Goal: Information Seeking & Learning: Learn about a topic

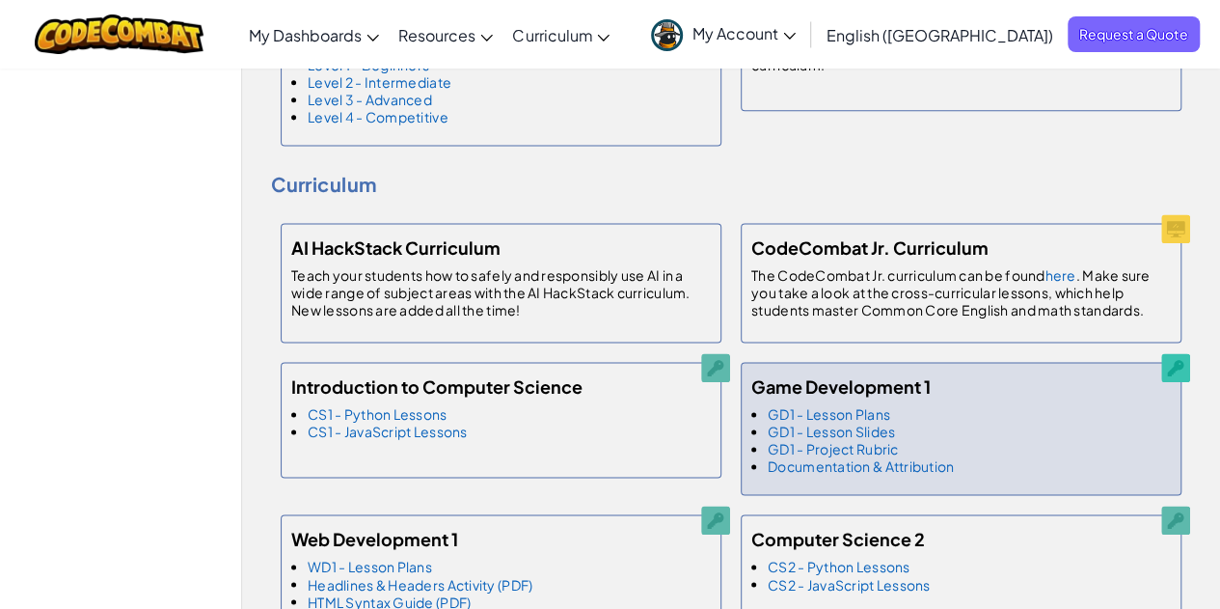
scroll to position [1351, 0]
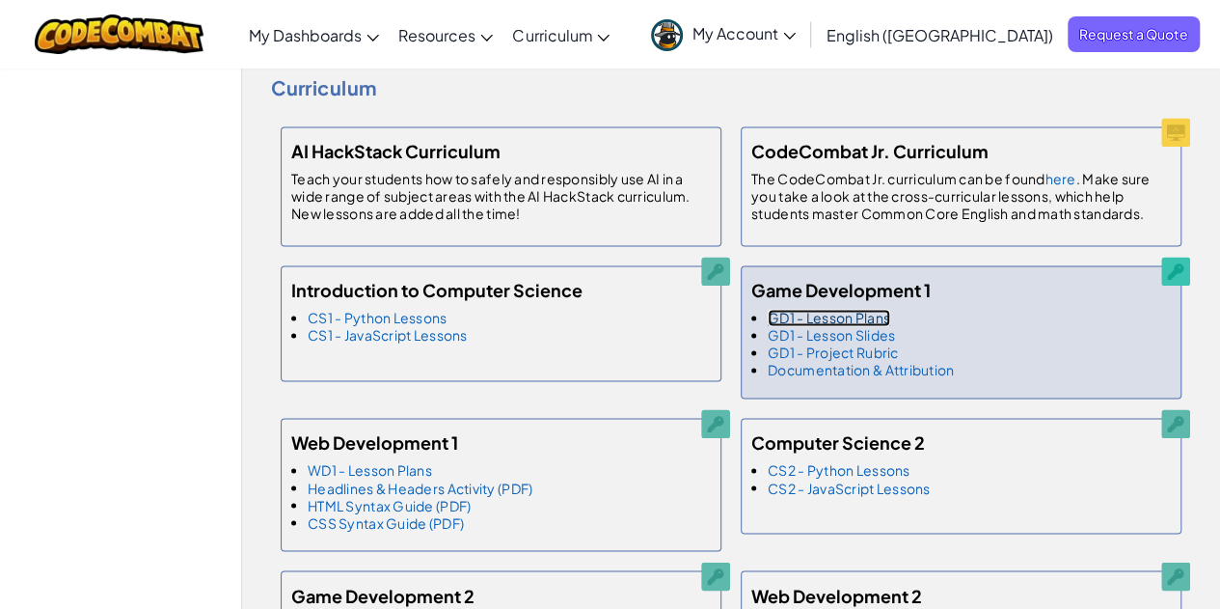
click at [828, 312] on link "GD1 - Lesson Plans" at bounding box center [829, 317] width 123 height 17
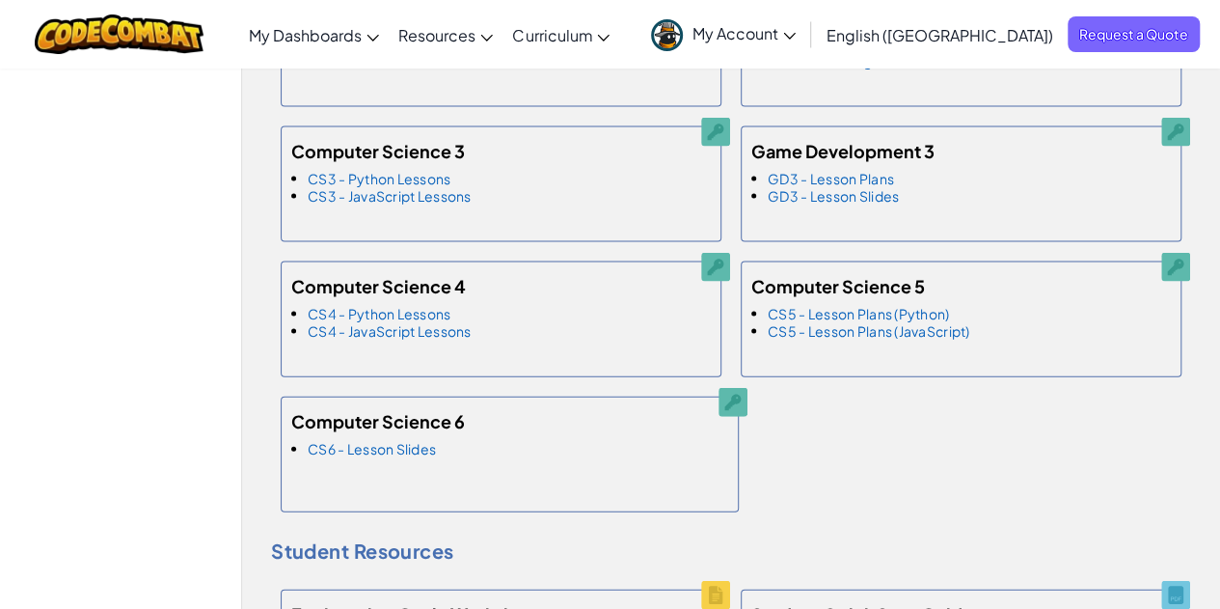
scroll to position [2122, 0]
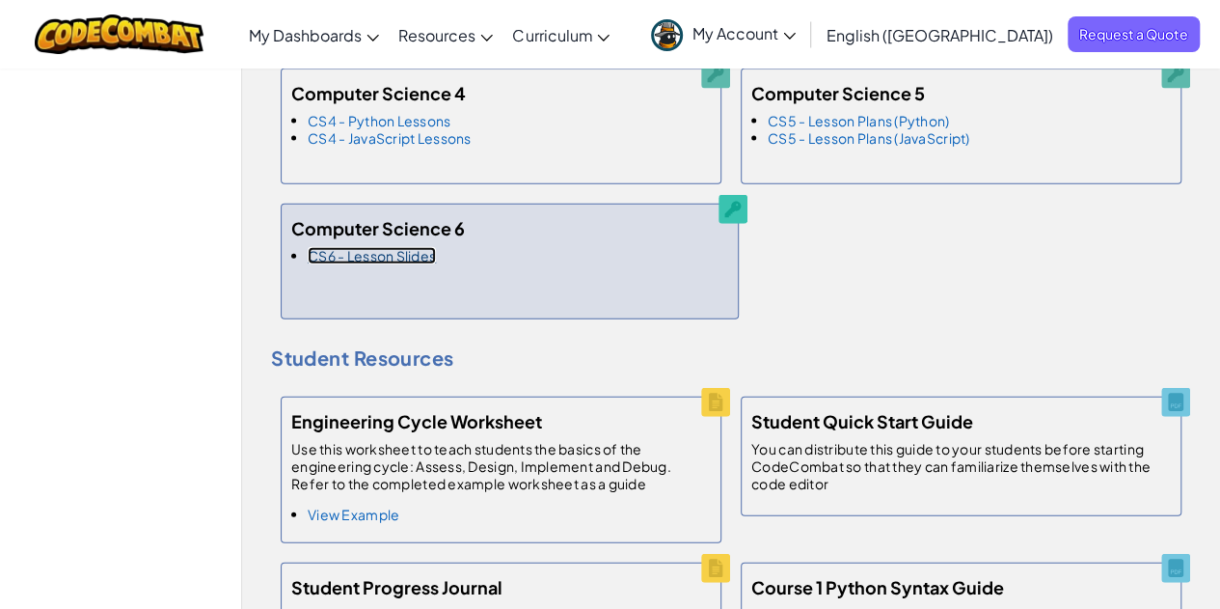
click at [354, 248] on link "CS6 - Lesson Slides" at bounding box center [372, 255] width 128 height 17
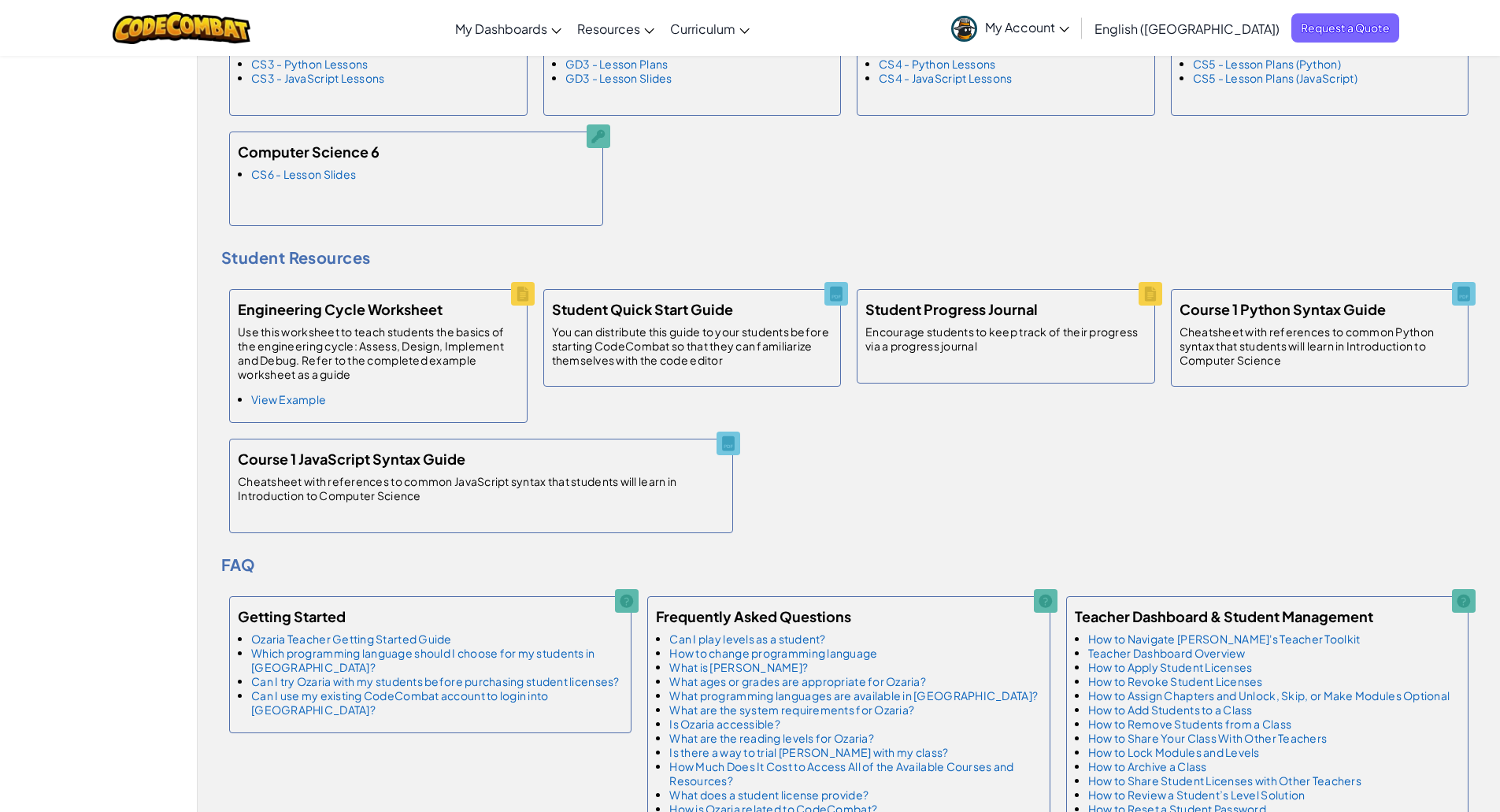
scroll to position [551, 0]
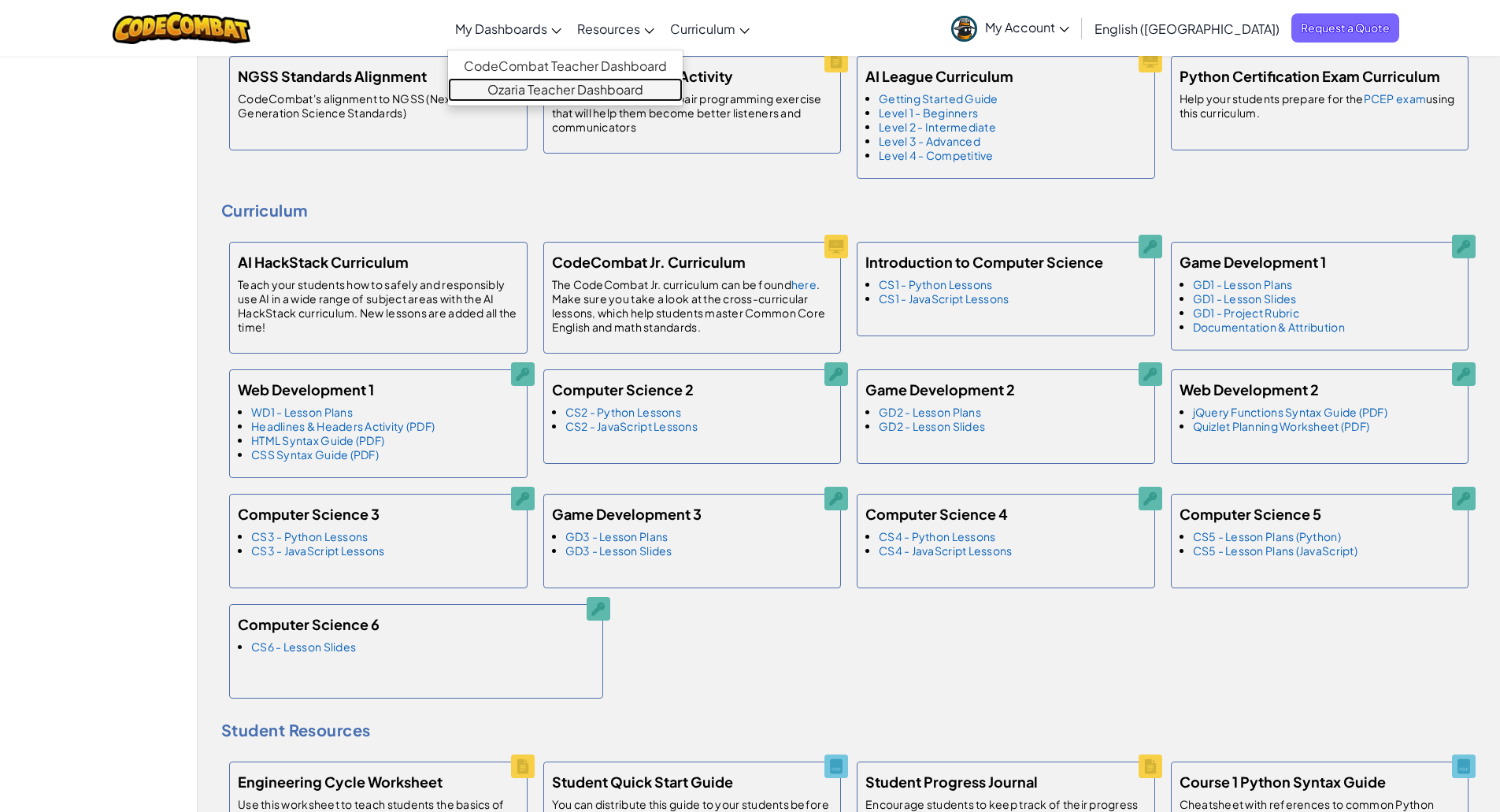
click at [623, 80] on link "Ozaria Teacher Dashboard" at bounding box center [565, 90] width 234 height 24
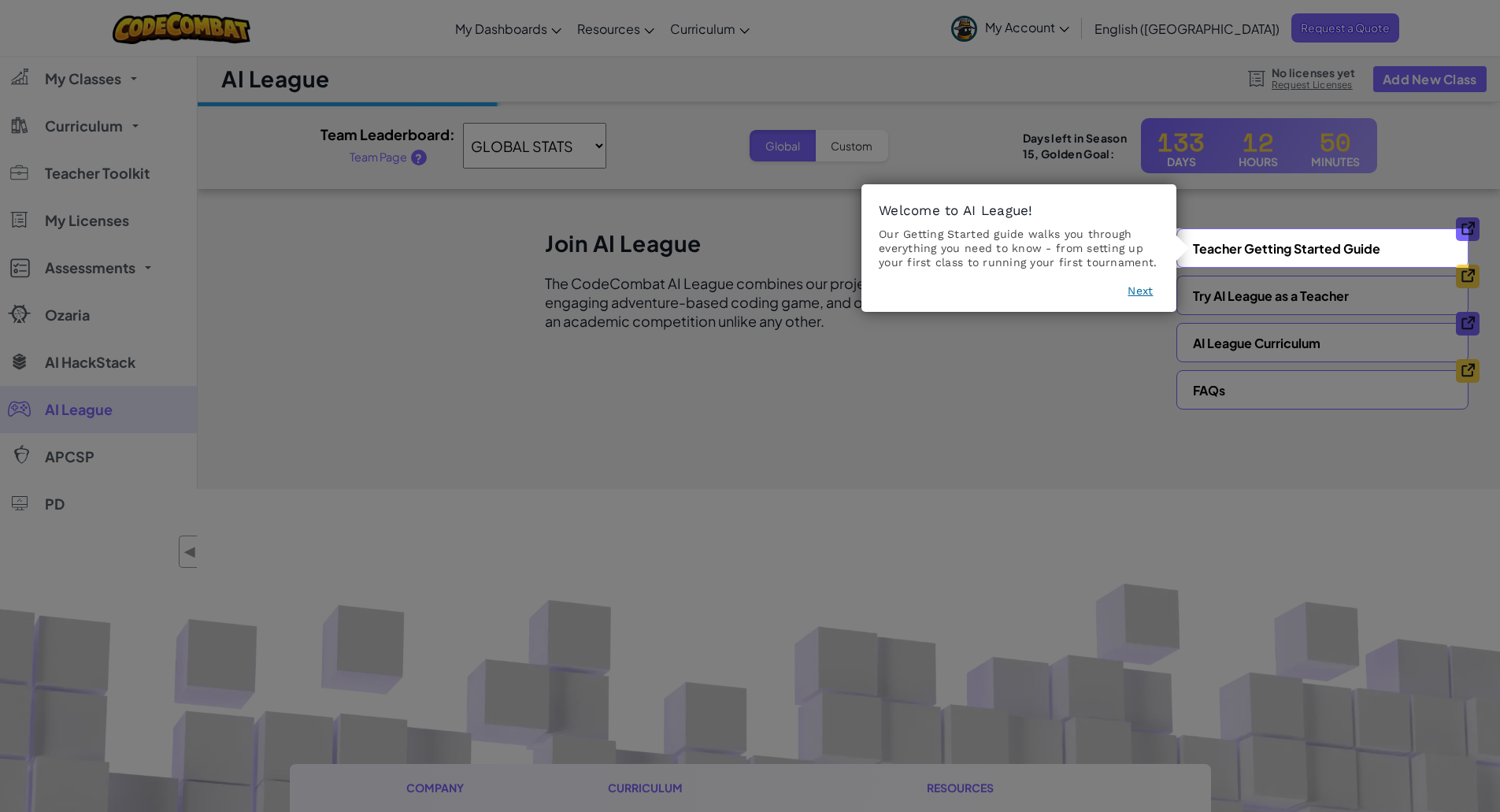
drag, startPoint x: 1130, startPoint y: 286, endPoint x: 1012, endPoint y: 252, distance: 122.8
click at [1107, 281] on div "Welcome to AI League! Our Getting Started guide walks you through everything yo…" at bounding box center [1018, 248] width 315 height 127
